Goal: Information Seeking & Learning: Learn about a topic

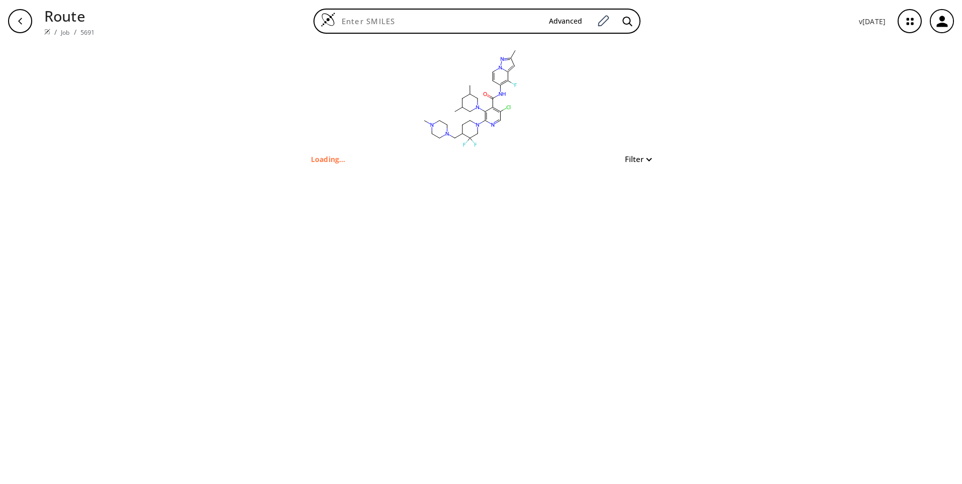
type input "Cc1cc2c(F)c(NC(=O)c3c(Cl)cnc(N4CCC(CN5CCN(C)CC5)C(F)(F)C4)c3N3CC(C)CC(C)C3)ccn2…"
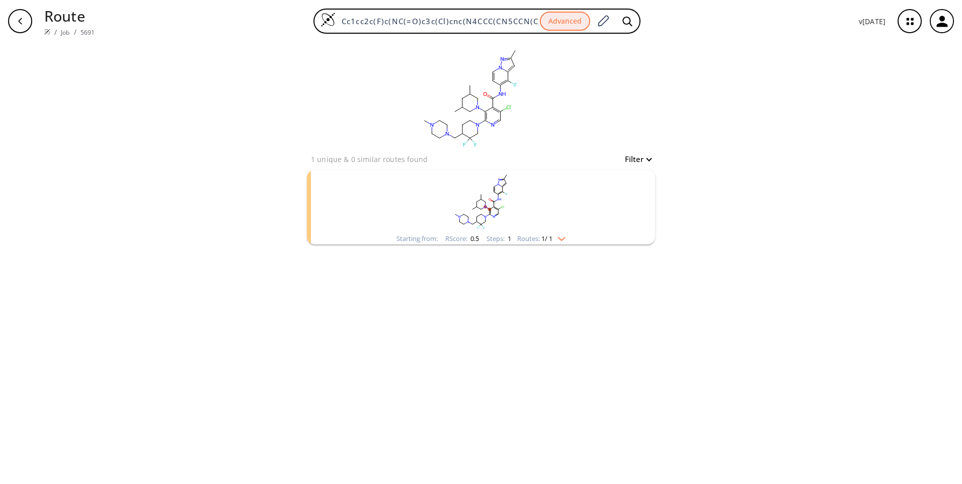
click at [566, 241] on img "clusters" at bounding box center [558, 237] width 13 height 8
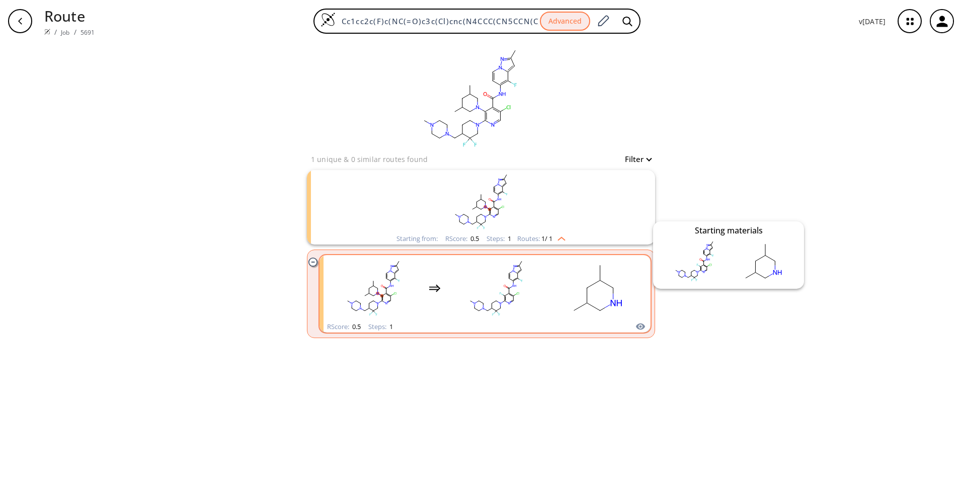
click at [642, 328] on icon "clusters" at bounding box center [640, 327] width 9 height 7
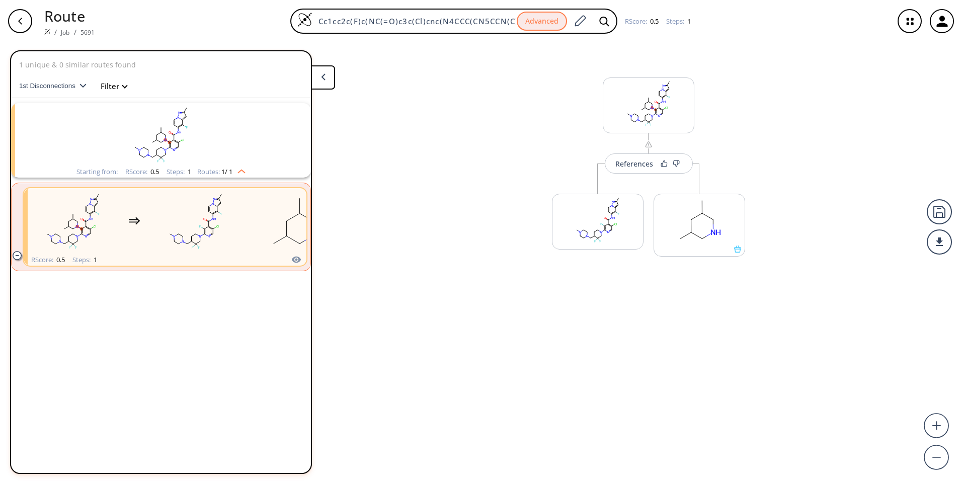
click at [672, 376] on div "References More routes from here More routes from here" at bounding box center [481, 259] width 962 height 434
click at [734, 252] on icon at bounding box center [737, 249] width 7 height 7
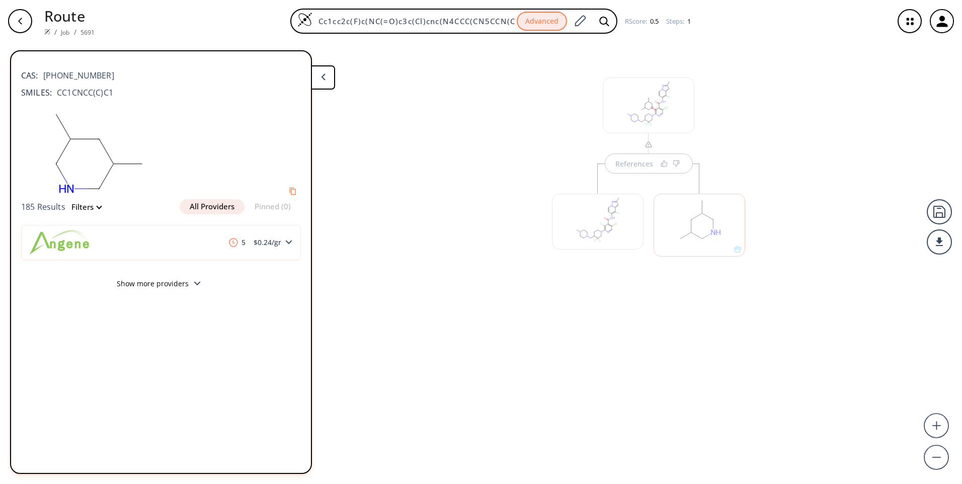
click at [166, 292] on button "Show more providers" at bounding box center [161, 285] width 280 height 24
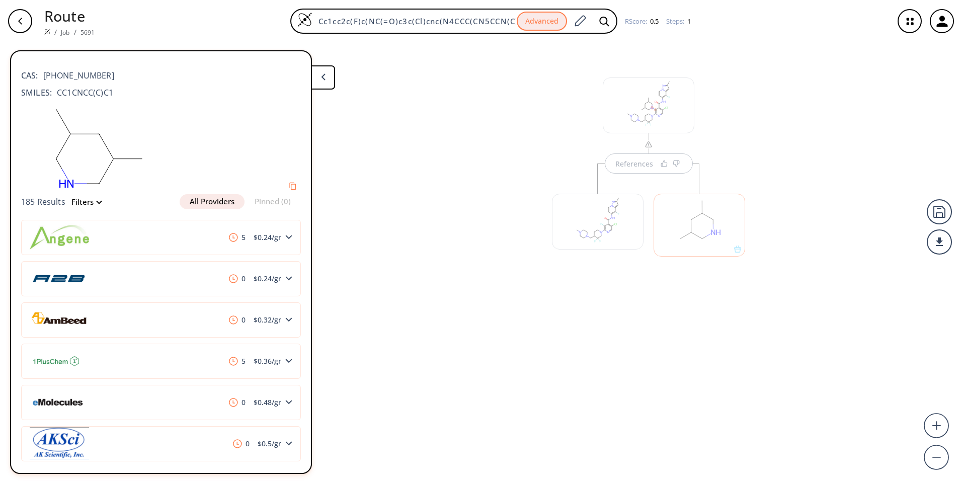
click at [386, 254] on div "References" at bounding box center [481, 259] width 962 height 434
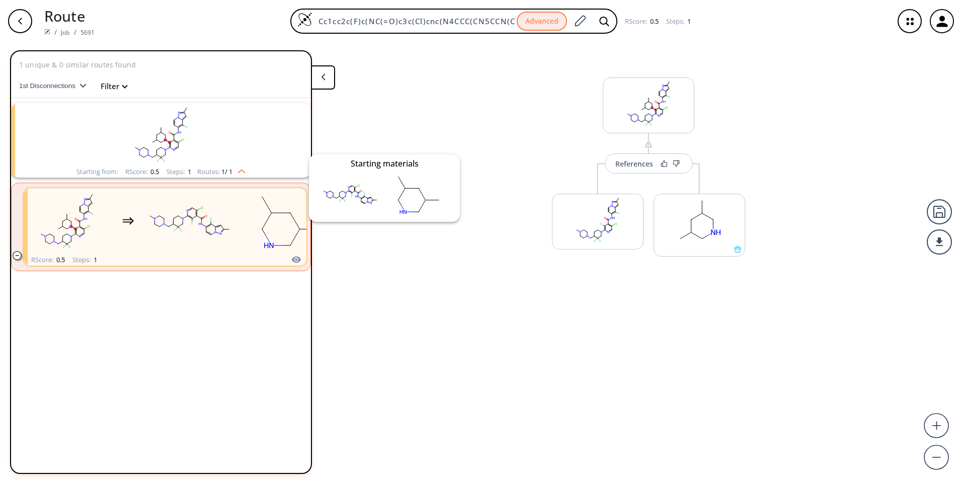
click at [297, 262] on icon "clusters" at bounding box center [296, 259] width 9 height 7
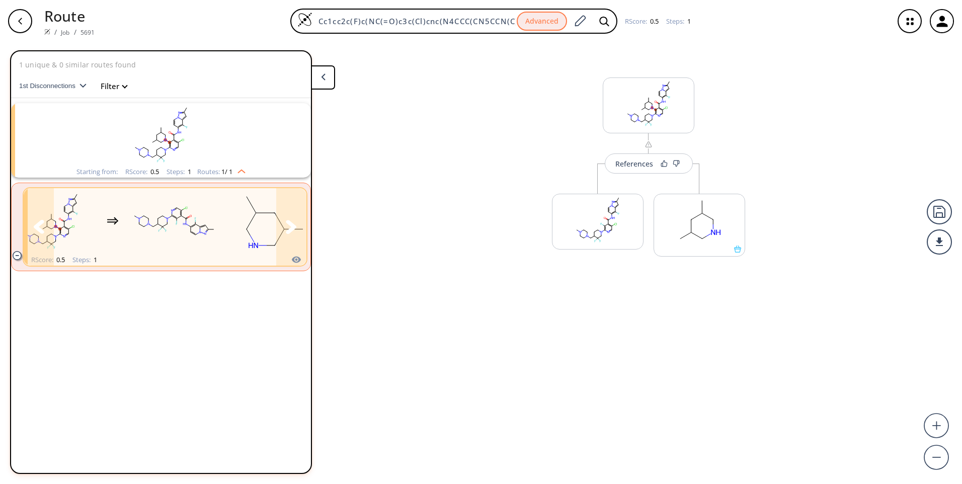
click at [298, 230] on button "clusters" at bounding box center [291, 226] width 30 height 77
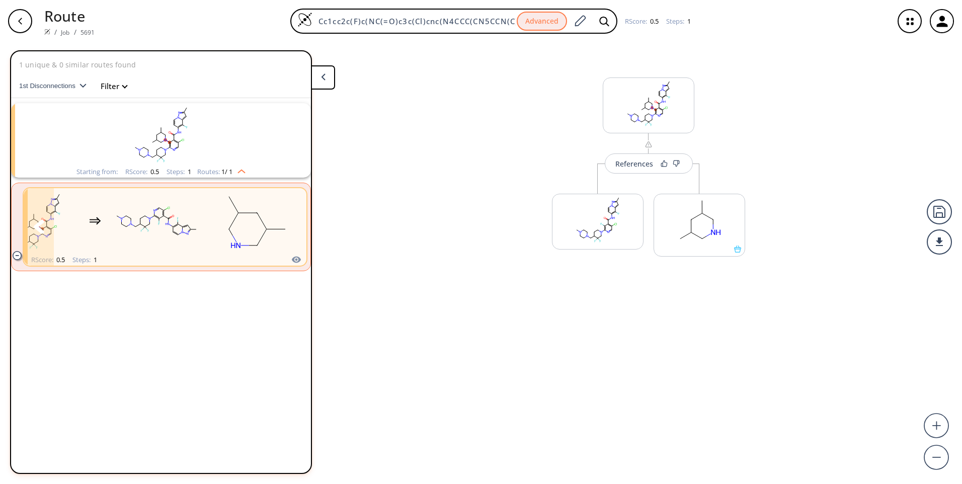
click at [93, 244] on div "clusters" at bounding box center [145, 221] width 314 height 66
click at [161, 228] on rect "clusters" at bounding box center [156, 221] width 91 height 63
click at [189, 154] on rect "clusters" at bounding box center [161, 134] width 262 height 63
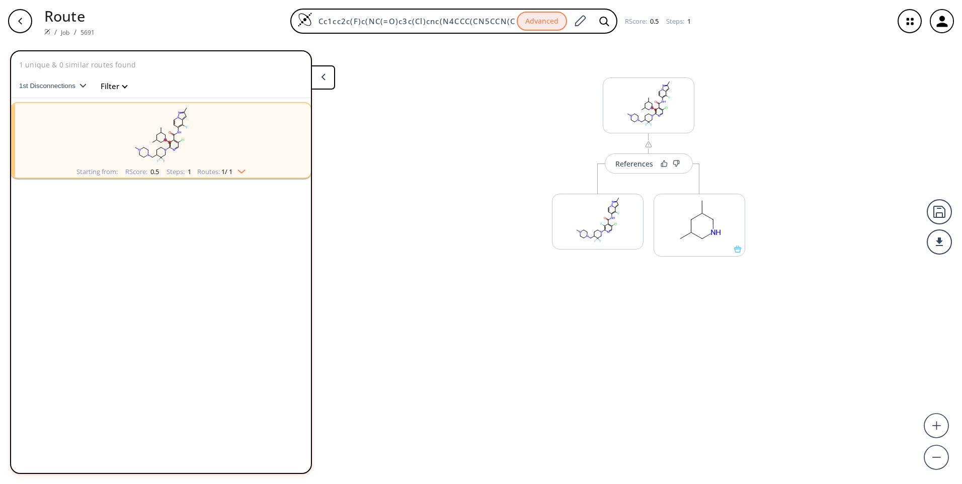
click at [189, 154] on rect "clusters" at bounding box center [161, 134] width 262 height 63
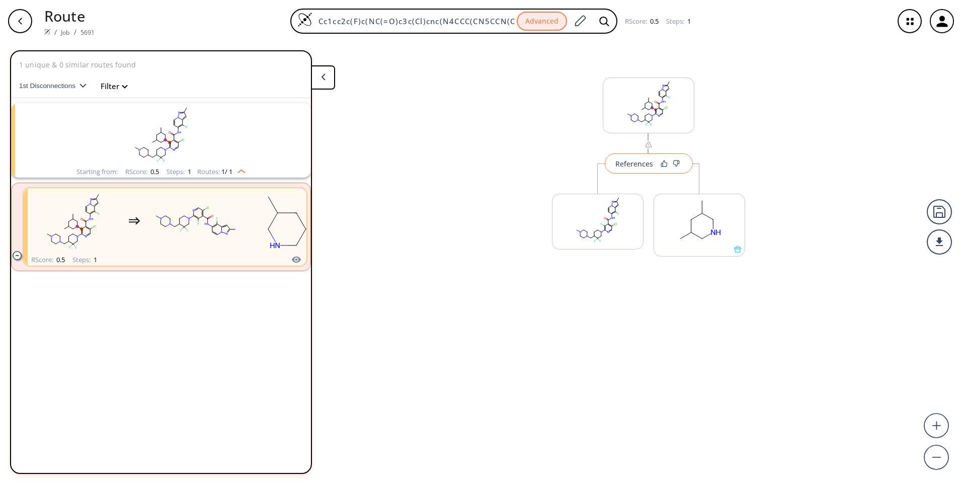
click at [637, 163] on div "References" at bounding box center [634, 164] width 38 height 7
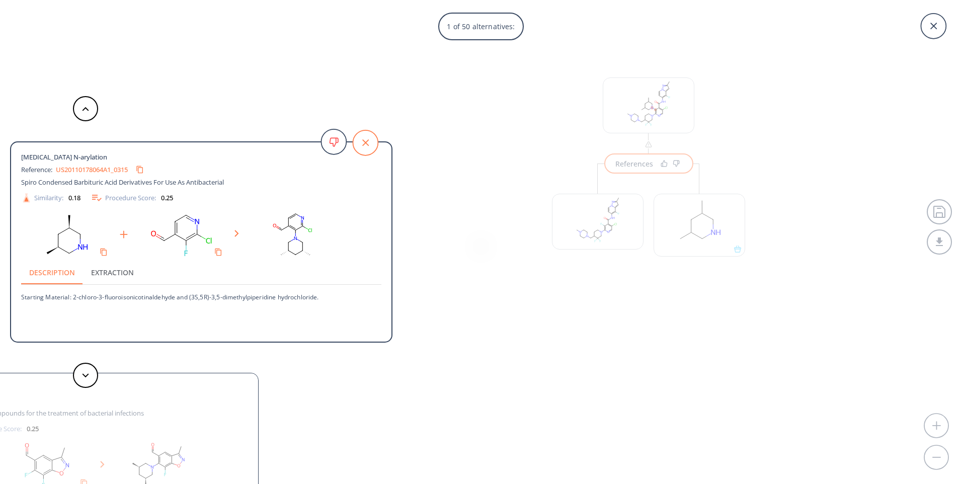
click at [373, 142] on icon at bounding box center [365, 142] width 25 height 25
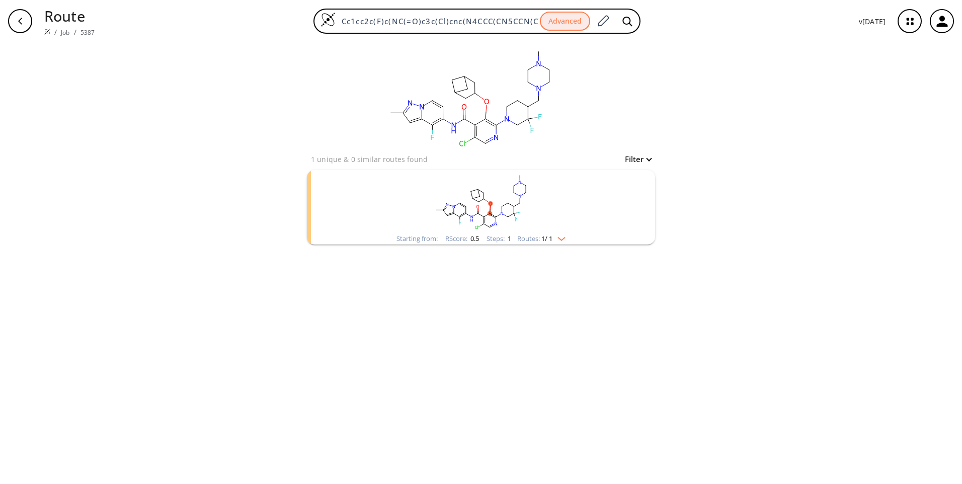
click at [566, 239] on img "clusters" at bounding box center [558, 237] width 13 height 8
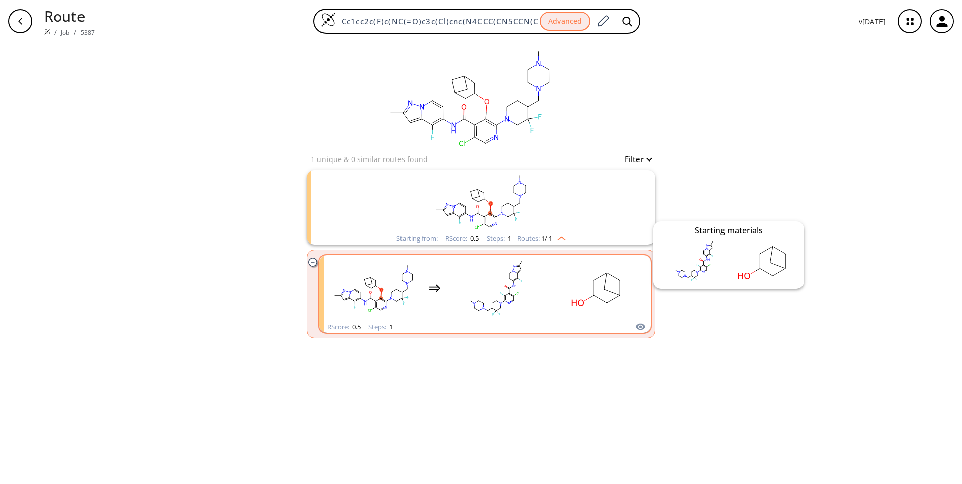
click at [643, 328] on icon "clusters" at bounding box center [640, 327] width 9 height 7
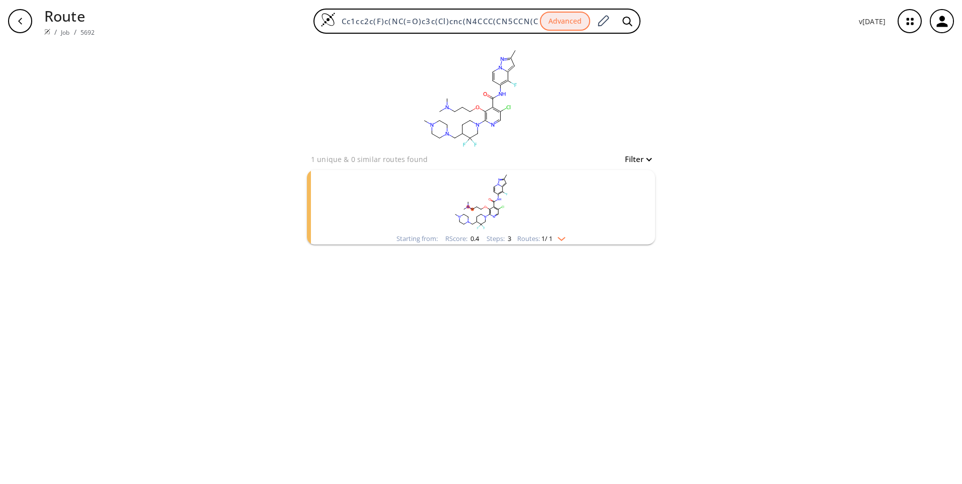
click at [559, 222] on rect "clusters" at bounding box center [481, 201] width 262 height 63
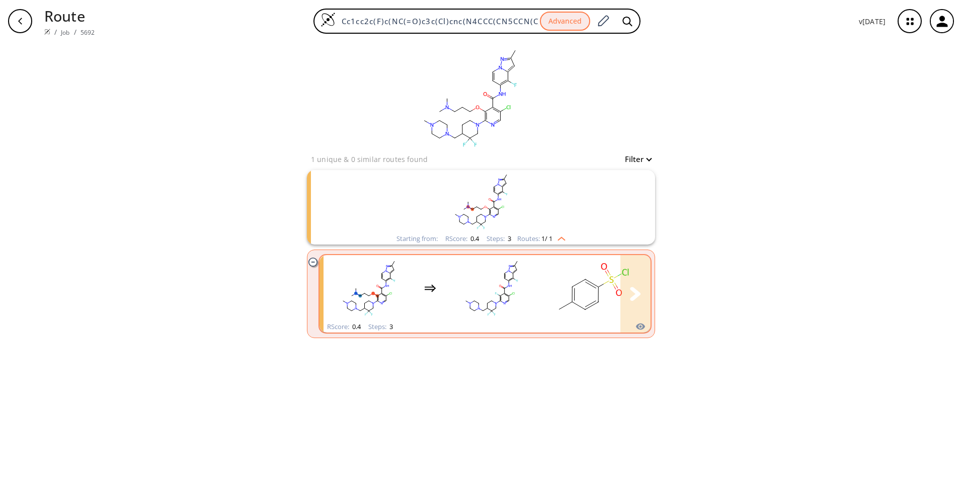
click at [630, 308] on button "clusters" at bounding box center [635, 293] width 30 height 77
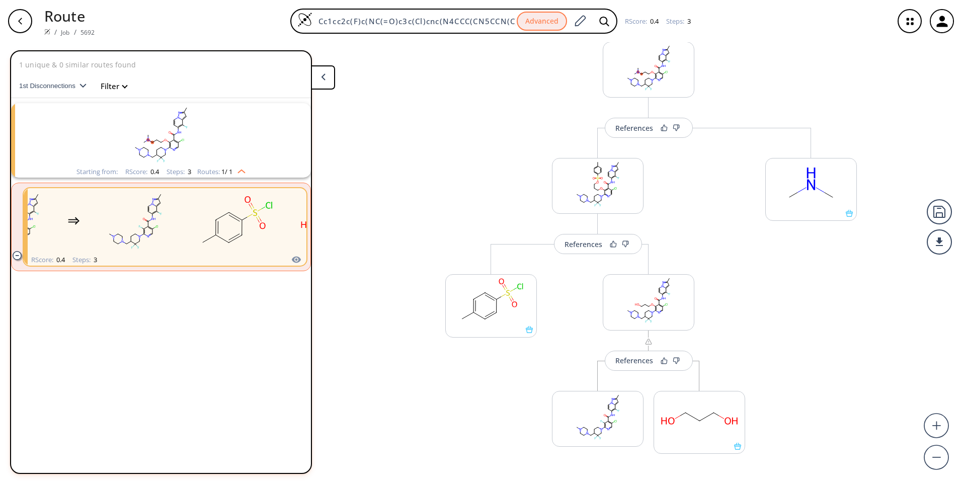
scroll to position [94, 0]
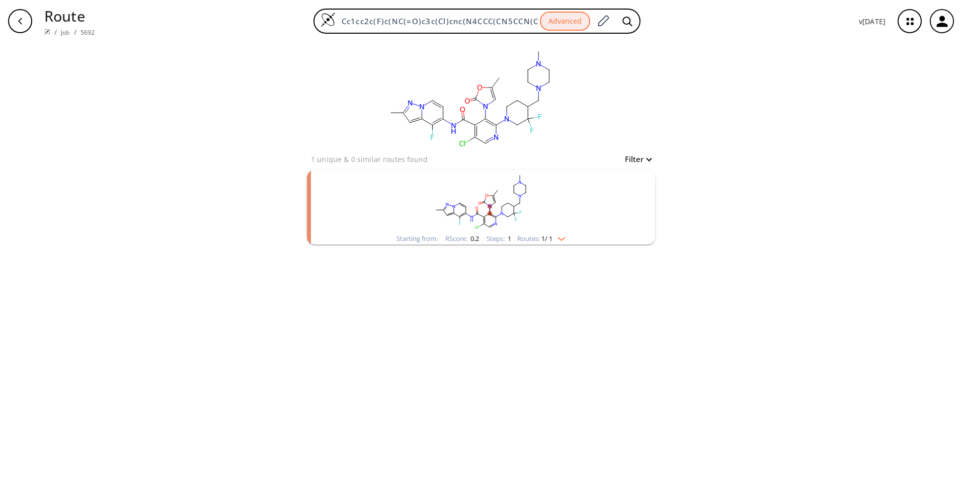
click at [560, 237] on img "clusters" at bounding box center [558, 237] width 13 height 8
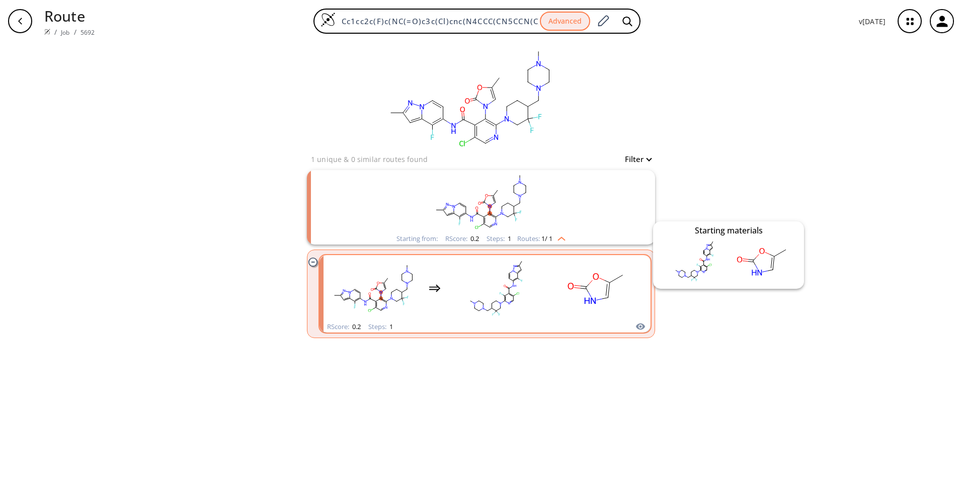
click at [641, 324] on icon "clusters" at bounding box center [640, 327] width 9 height 7
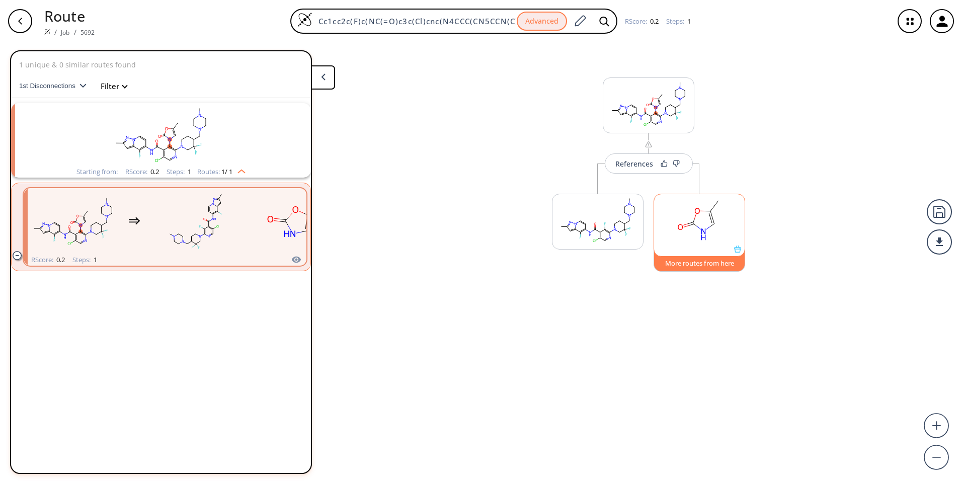
click at [710, 265] on button "More routes from here" at bounding box center [700, 261] width 92 height 22
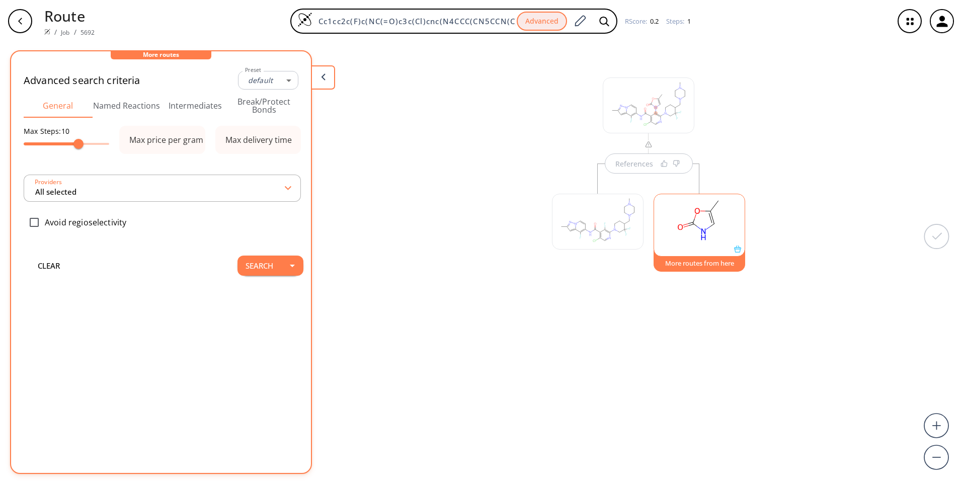
type input "-1"
type input "9"
type input "All selected"
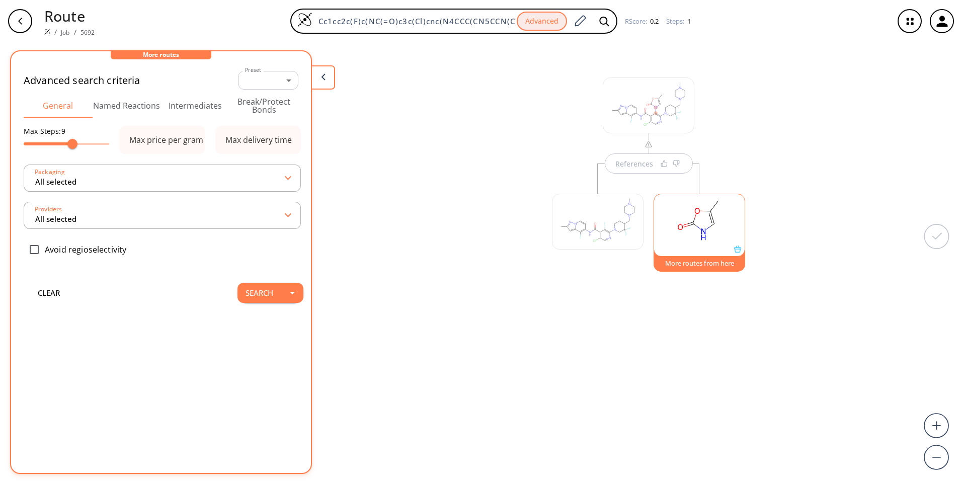
click at [325, 78] on icon at bounding box center [323, 76] width 5 height 7
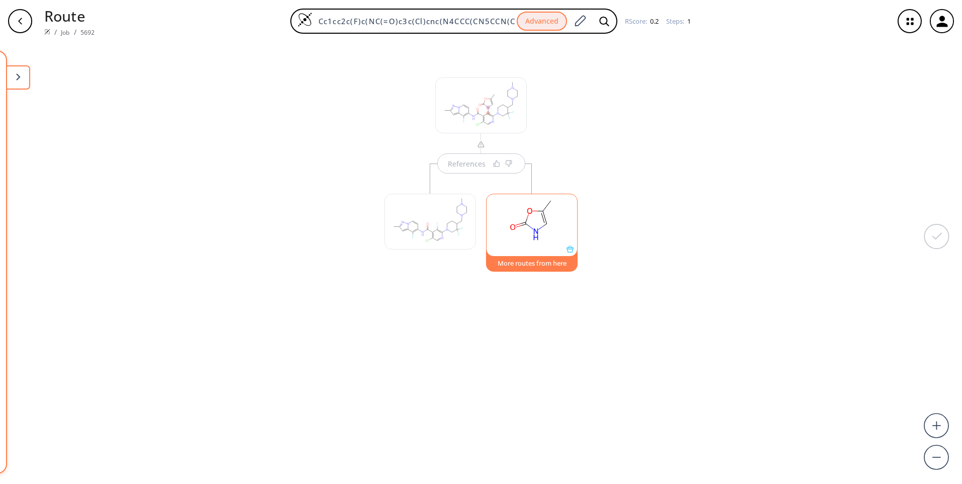
click at [572, 252] on icon at bounding box center [570, 249] width 7 height 7
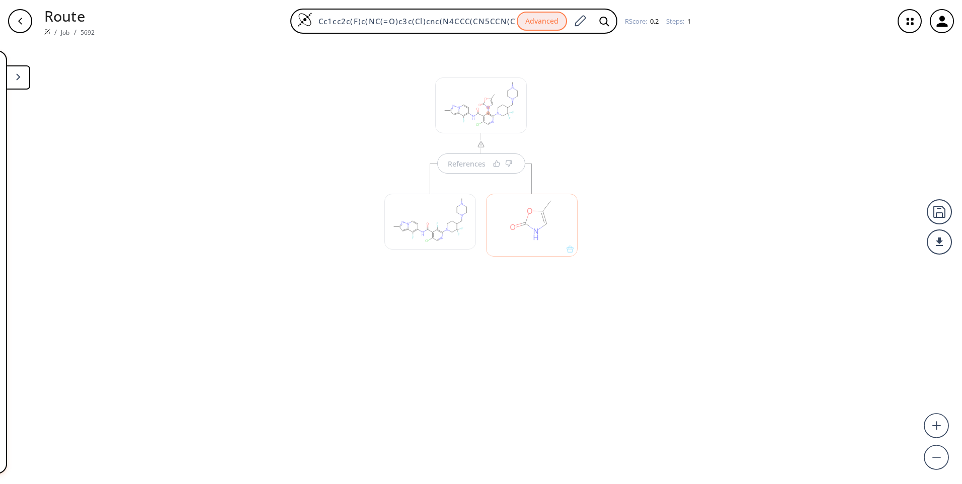
click at [568, 249] on div at bounding box center [532, 225] width 92 height 63
click at [619, 175] on div "References" at bounding box center [481, 259] width 962 height 434
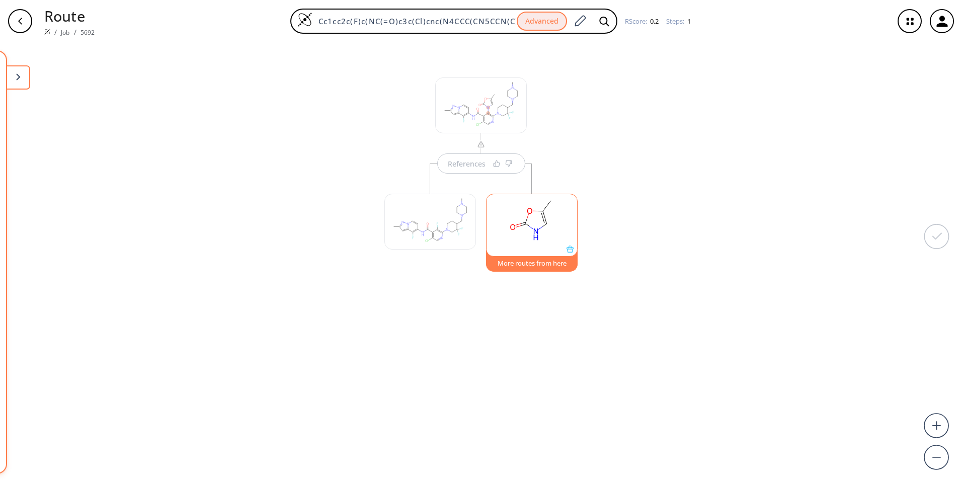
click at [14, 84] on button at bounding box center [18, 77] width 24 height 24
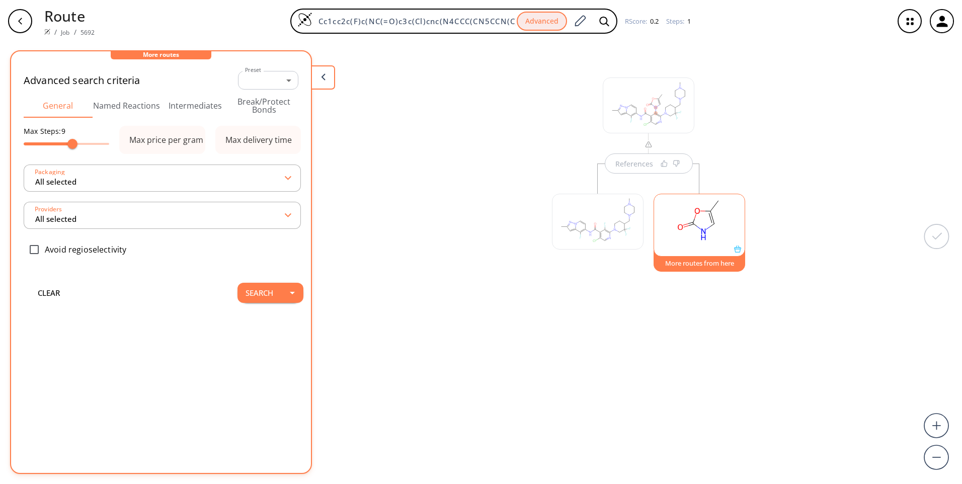
click at [154, 60] on div "Advanced search criteria Preset ​ -1 Preset General Named Reactions Intermediat…" at bounding box center [161, 191] width 300 height 264
click at [322, 77] on icon at bounding box center [323, 76] width 5 height 7
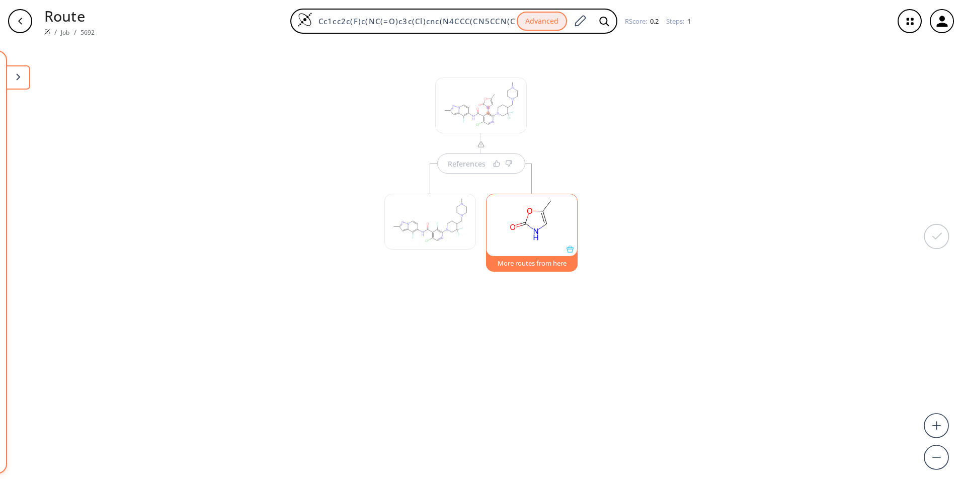
click at [27, 72] on button at bounding box center [18, 77] width 24 height 24
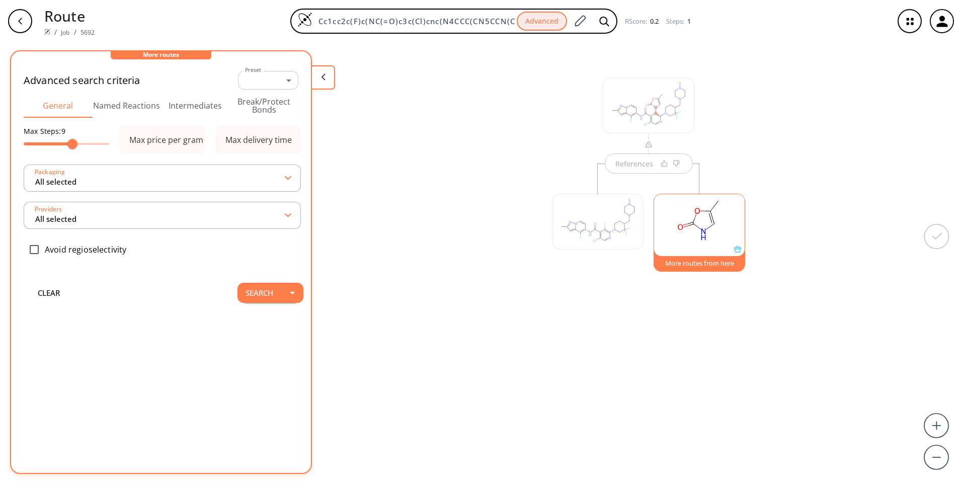
click at [17, 30] on div "button" at bounding box center [20, 21] width 24 height 24
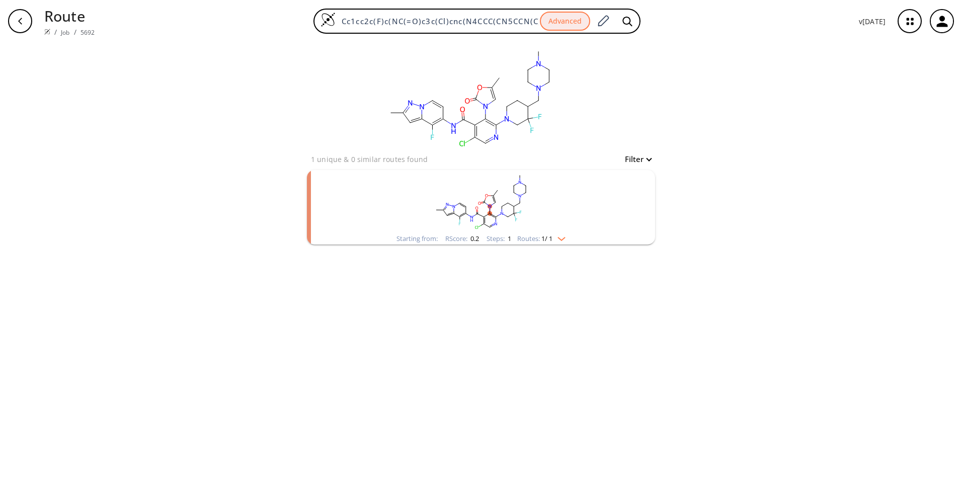
click at [645, 157] on button "Filter" at bounding box center [635, 159] width 32 height 8
click at [675, 151] on div at bounding box center [481, 242] width 962 height 484
click at [563, 239] on img "clusters" at bounding box center [558, 237] width 13 height 8
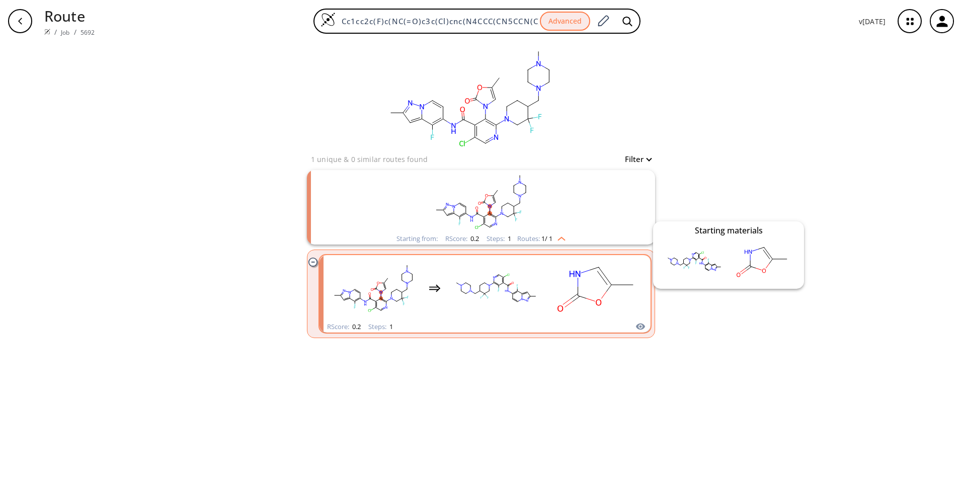
click at [642, 326] on icon "clusters" at bounding box center [640, 327] width 10 height 12
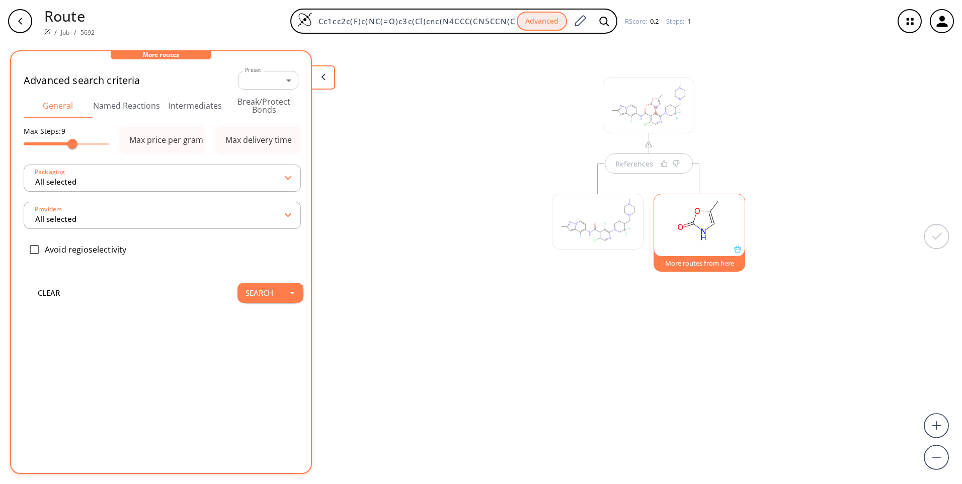
click at [739, 260] on button "More routes from here" at bounding box center [700, 261] width 92 height 22
click at [200, 61] on div "Advanced search criteria Preset ​ -1 Preset General Named Reactions Intermediat…" at bounding box center [161, 191] width 300 height 264
click at [738, 253] on div at bounding box center [700, 225] width 92 height 63
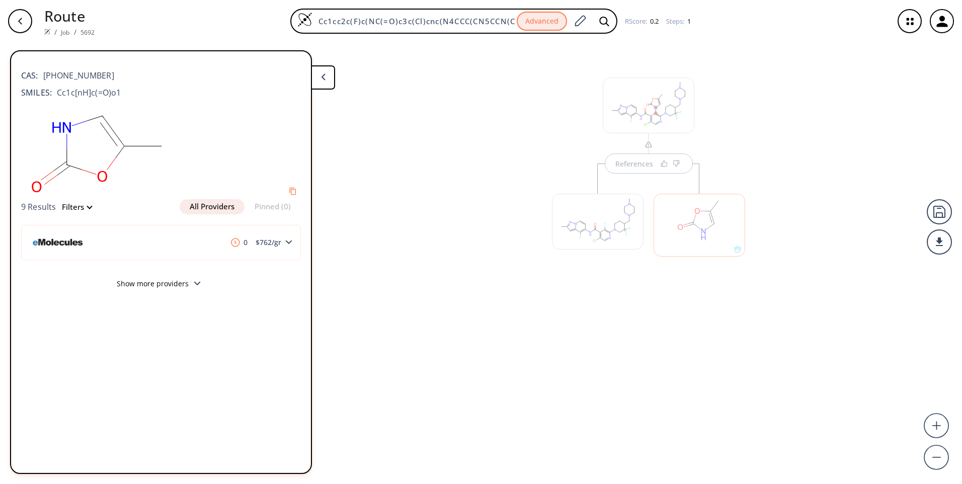
click at [195, 283] on icon at bounding box center [197, 283] width 7 height 5
click at [731, 175] on div at bounding box center [700, 220] width 102 height 113
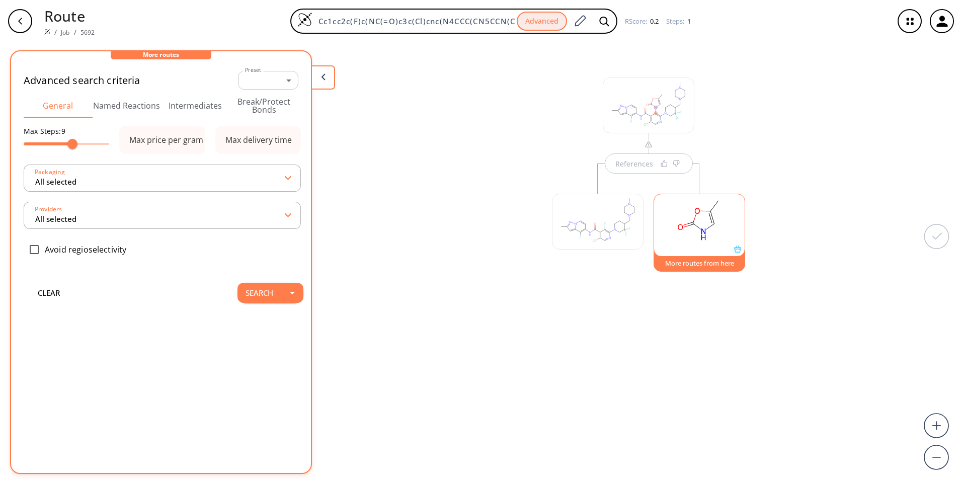
click at [634, 165] on div at bounding box center [598, 220] width 102 height 113
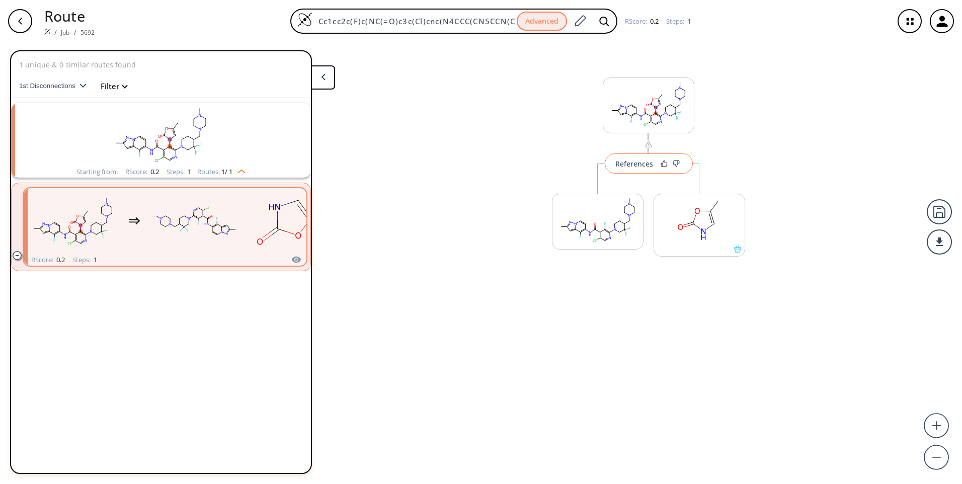
click at [640, 164] on div "References" at bounding box center [634, 164] width 38 height 7
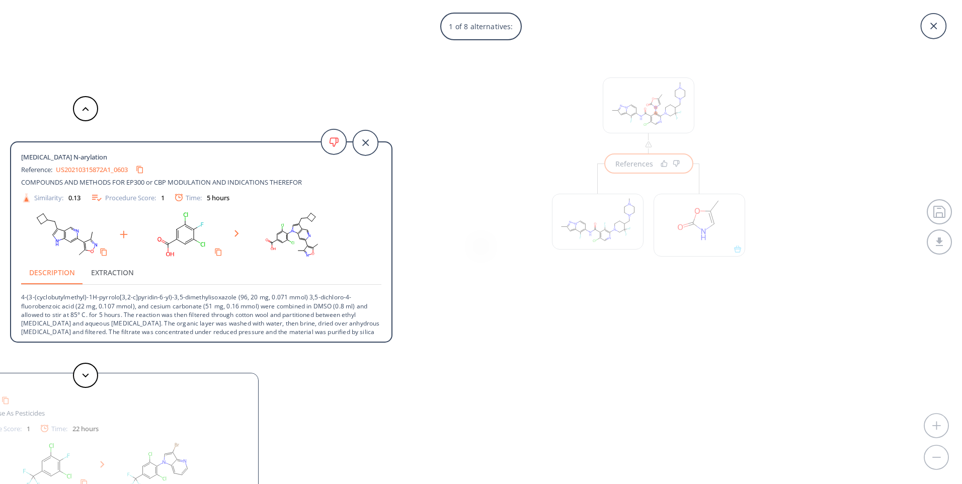
scroll to position [4, 0]
click at [635, 163] on div "1 of 8 alternatives: Fluoro N-arylation Reference: US20210315872A1_0603 COMPOUN…" at bounding box center [481, 242] width 962 height 484
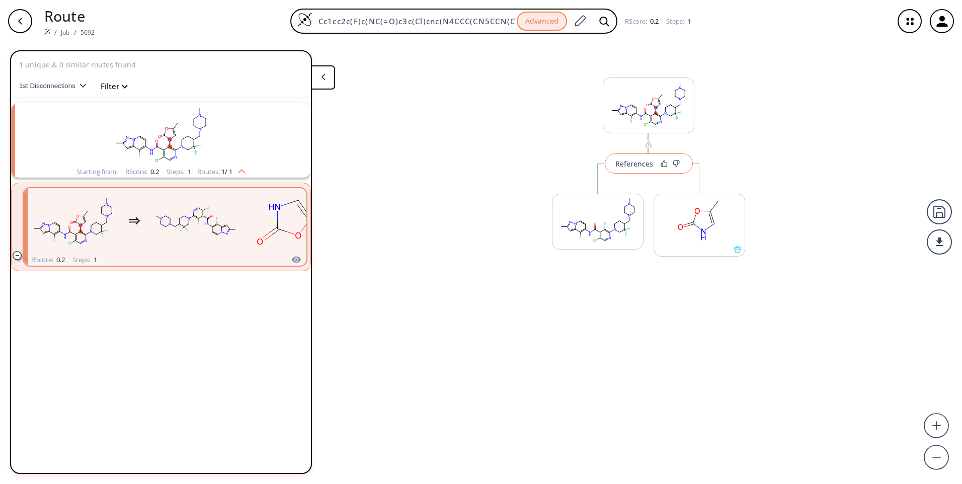
click at [640, 169] on button "References" at bounding box center [649, 163] width 88 height 20
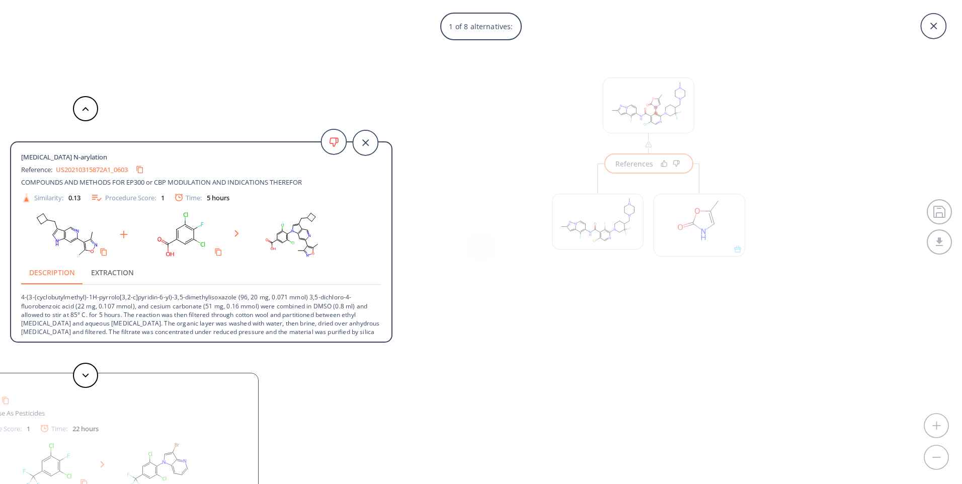
click at [649, 171] on div "1 of 8 alternatives: Fluoro N-arylation Reference: US20210315872A1_0603 COMPOUN…" at bounding box center [481, 242] width 962 height 484
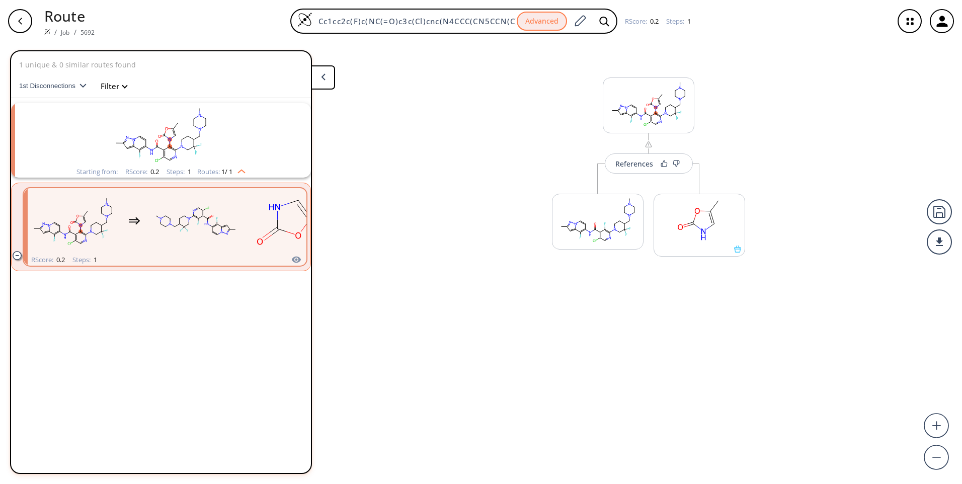
click at [568, 147] on div "References More routes from here More routes from here" at bounding box center [648, 172] width 213 height 250
